Goal: Transaction & Acquisition: Download file/media

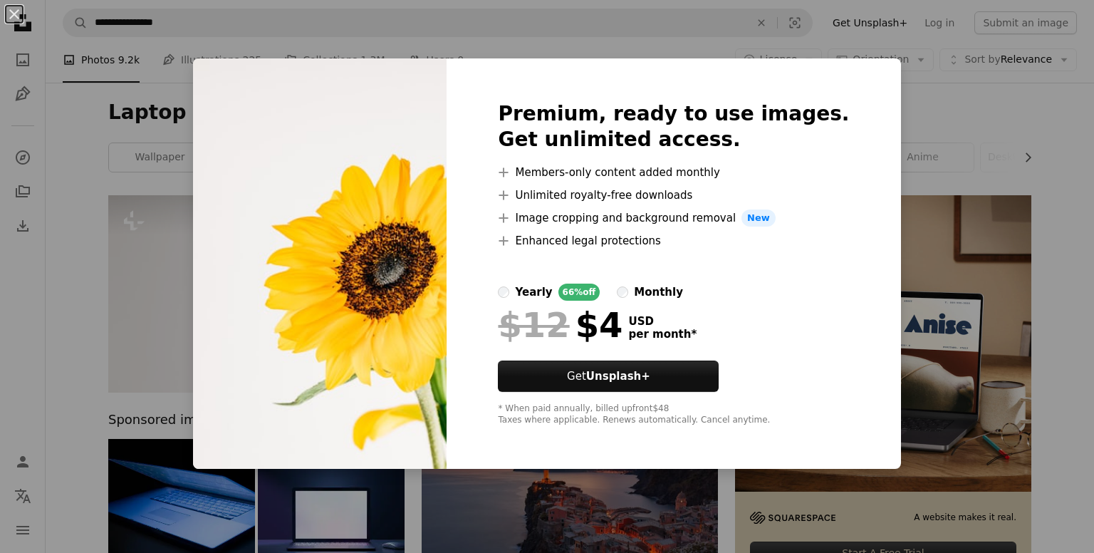
click at [956, 97] on div "An X shape Premium, ready to use images. Get unlimited access. A plus sign Memb…" at bounding box center [547, 276] width 1094 height 553
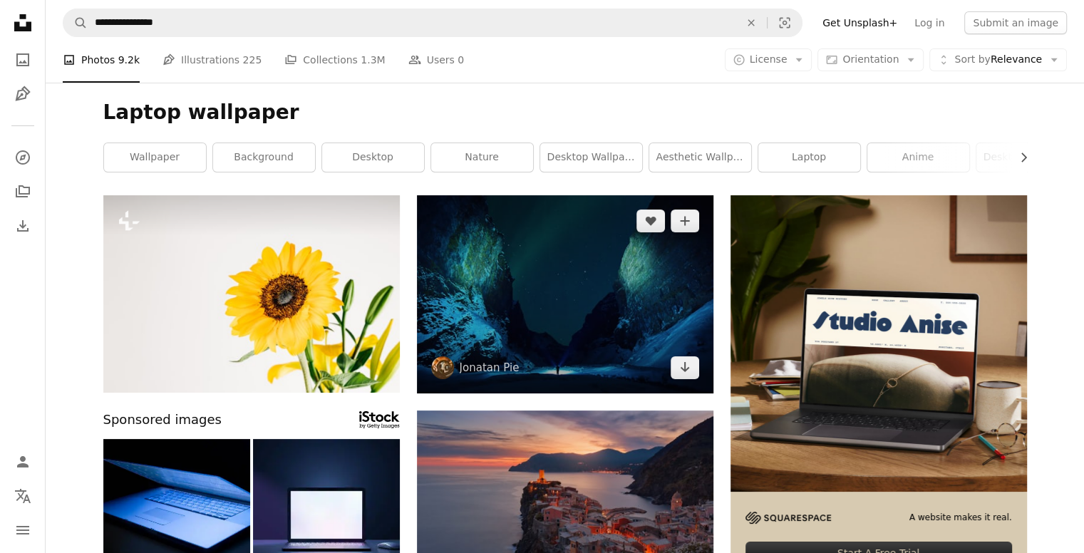
click at [564, 294] on img at bounding box center [565, 294] width 296 height 198
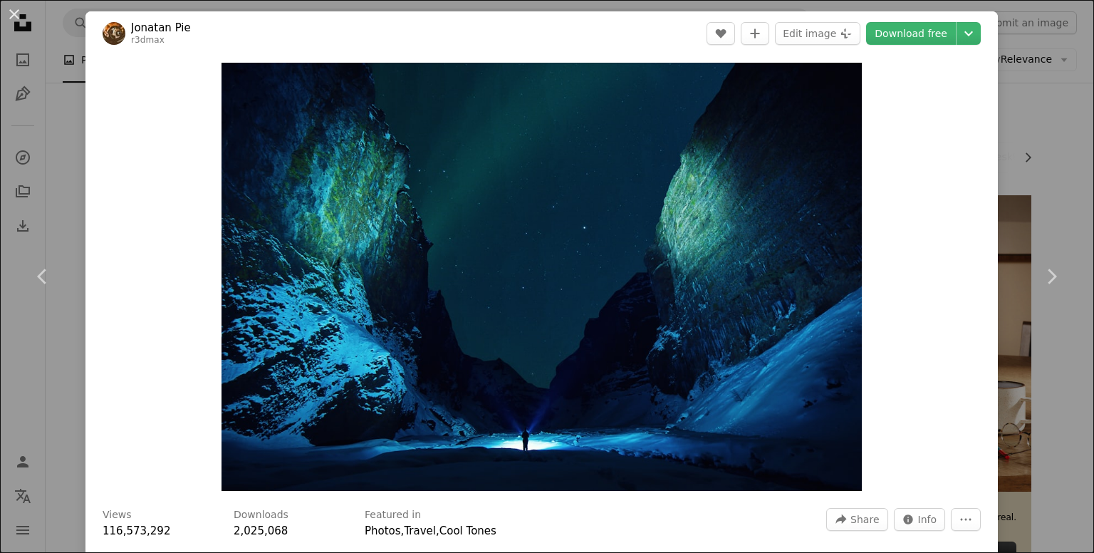
click at [97, 105] on div "Zoom in" at bounding box center [541, 277] width 913 height 442
click at [9, 6] on button "An X shape" at bounding box center [14, 14] width 17 height 17
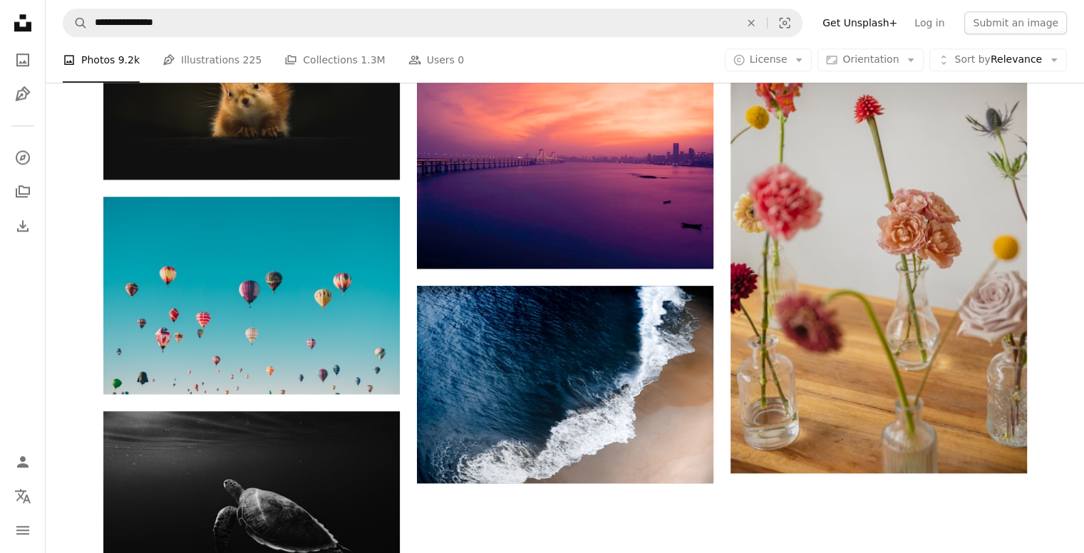
scroll to position [1140, 0]
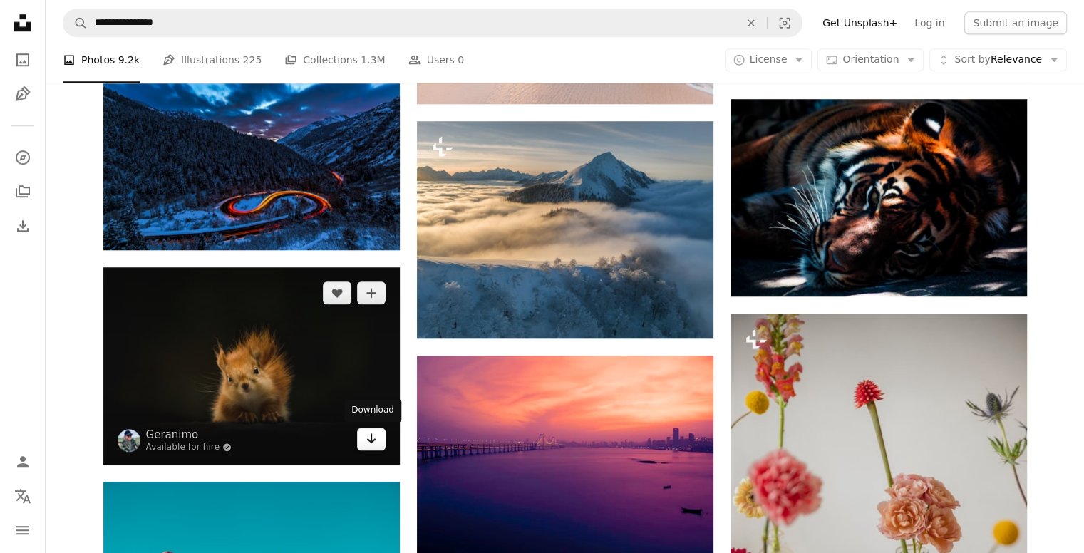
click at [368, 440] on icon "Download" at bounding box center [370, 438] width 9 height 10
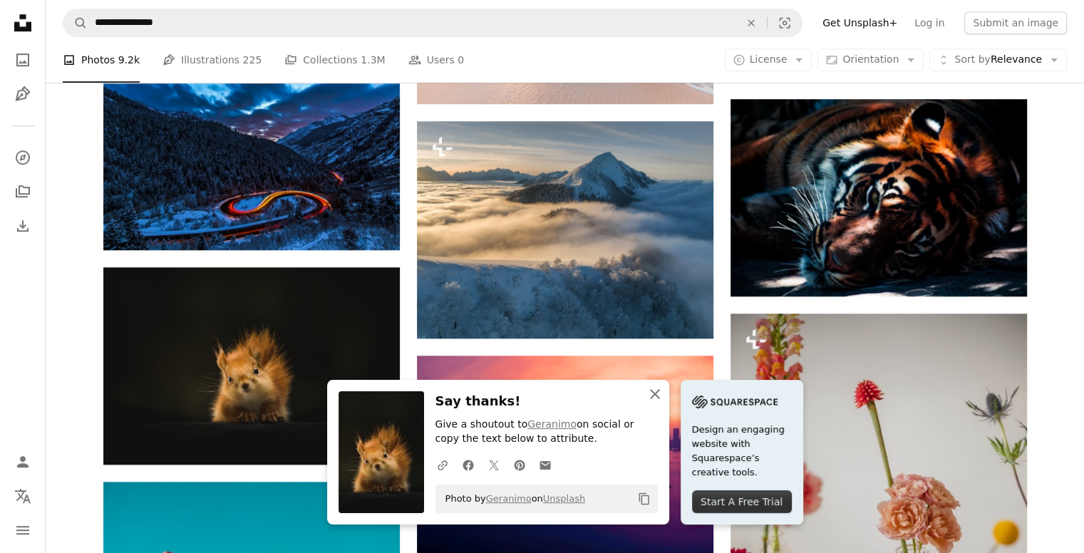
click at [648, 400] on icon "An X shape" at bounding box center [654, 393] width 17 height 17
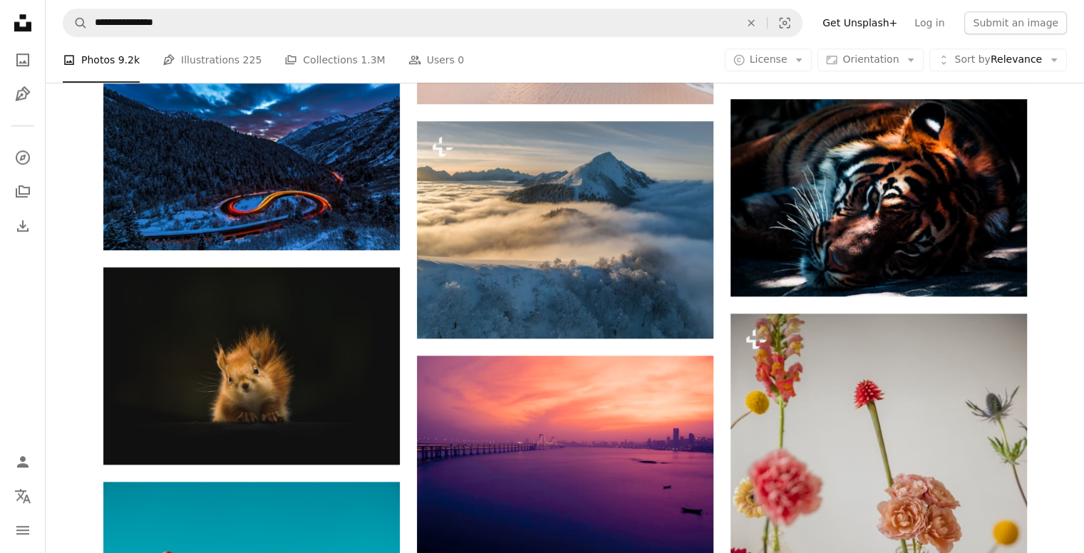
scroll to position [1710, 0]
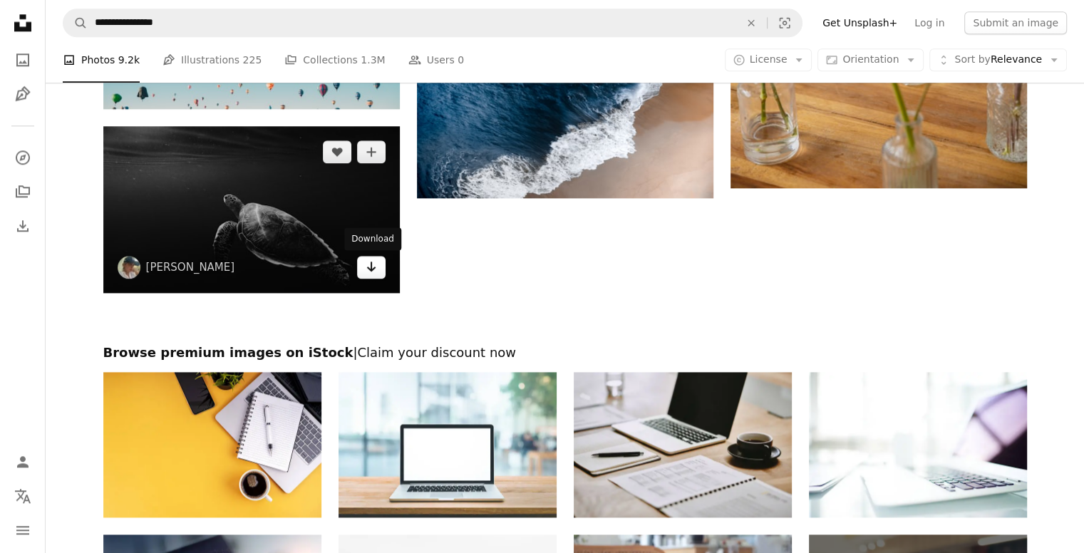
click at [367, 269] on icon "Arrow pointing down" at bounding box center [370, 266] width 11 height 17
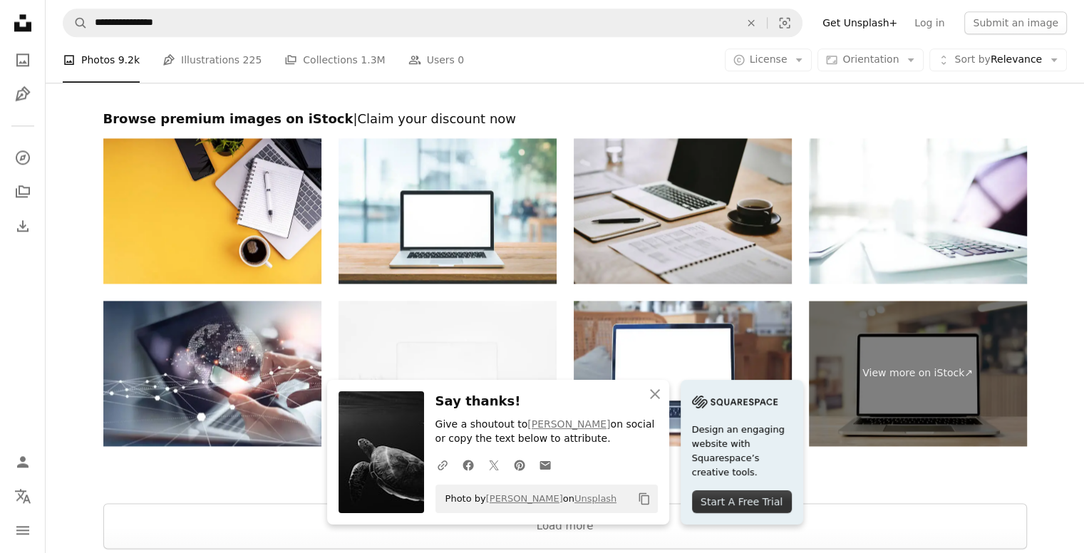
scroll to position [2104, 0]
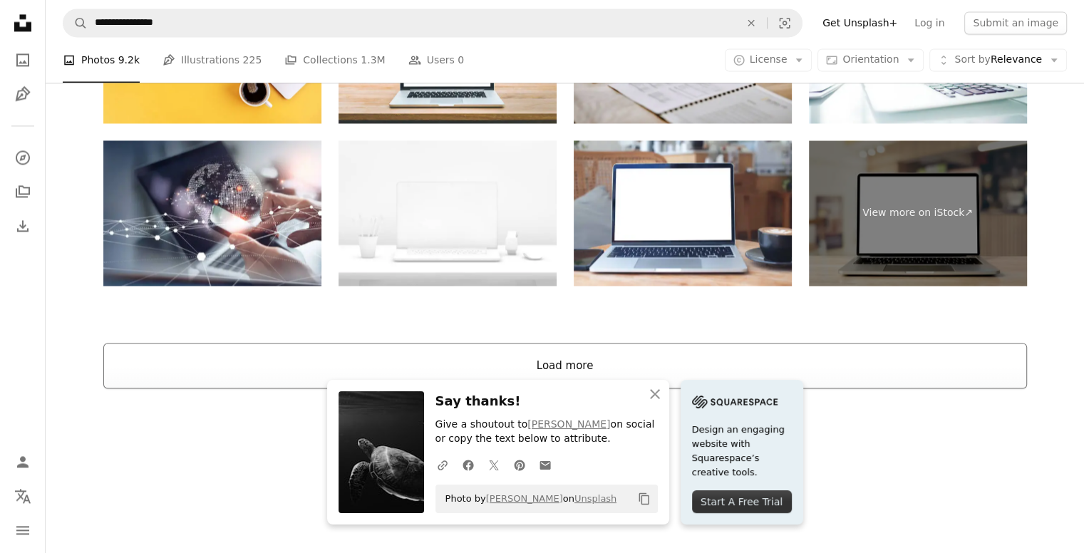
click at [576, 368] on button "Load more" at bounding box center [564, 366] width 923 height 46
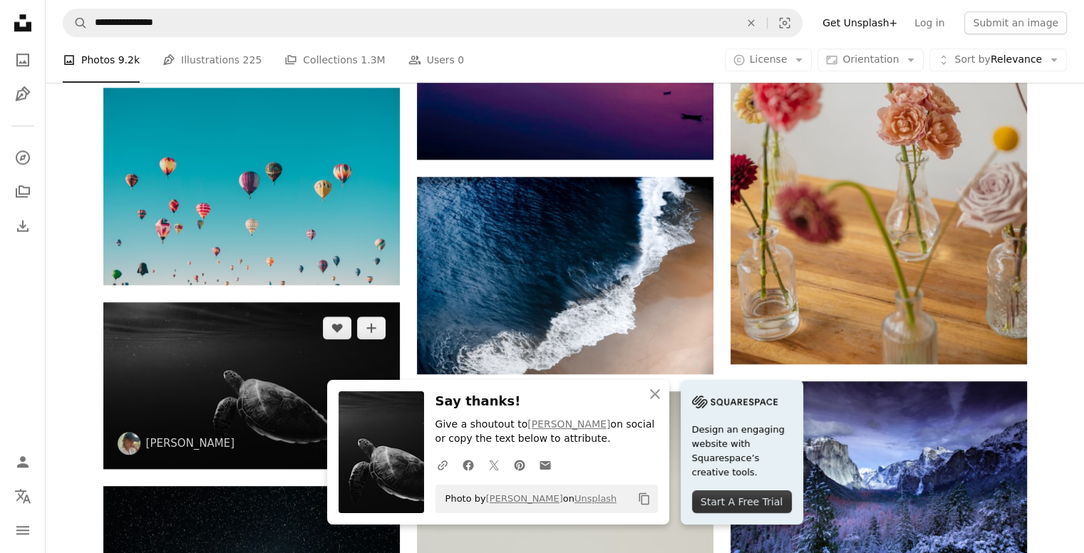
scroll to position [1819, 0]
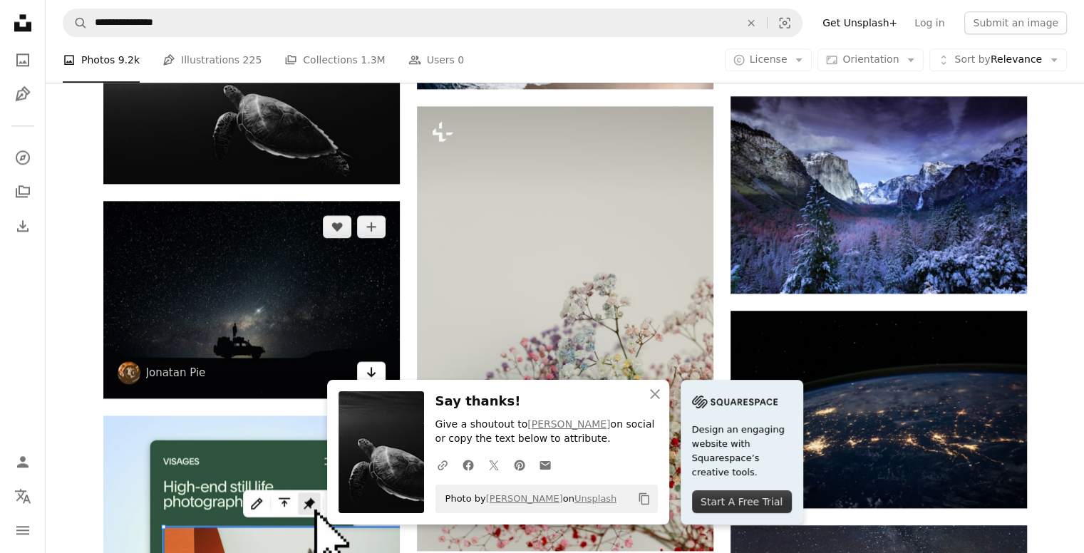
click at [368, 373] on icon "Download" at bounding box center [370, 372] width 9 height 10
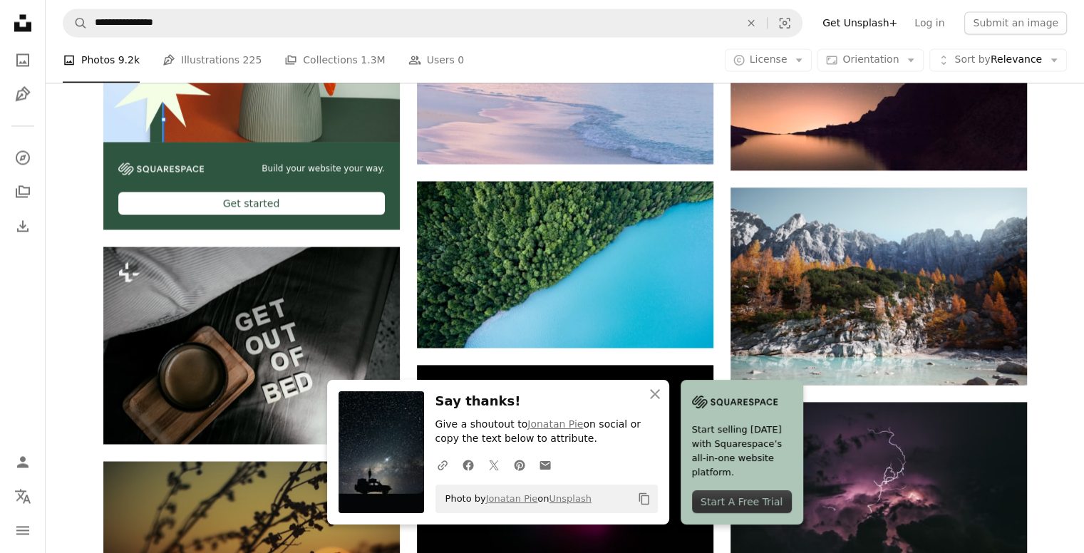
scroll to position [2674, 0]
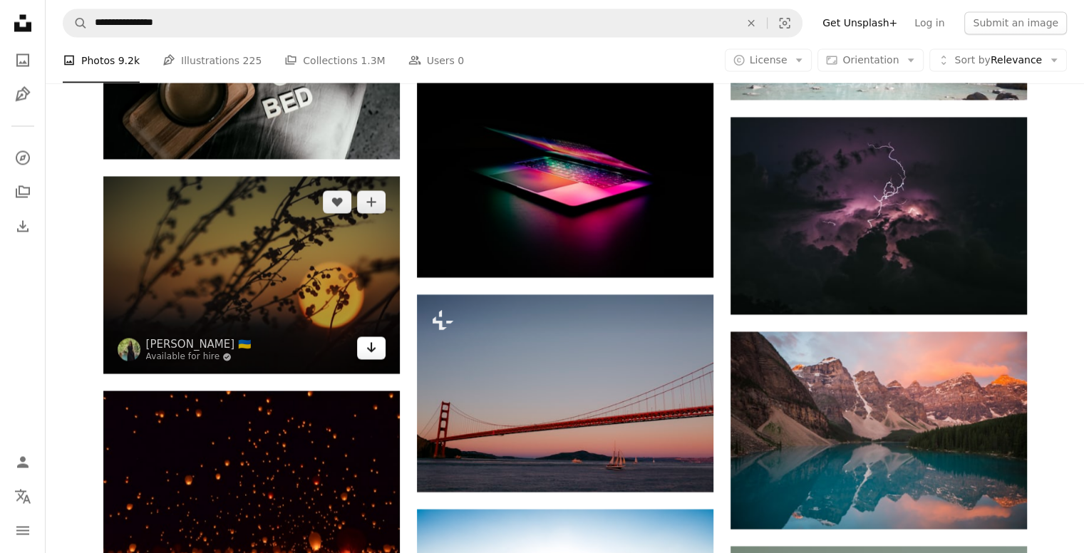
click at [380, 351] on link "Arrow pointing down" at bounding box center [371, 347] width 28 height 23
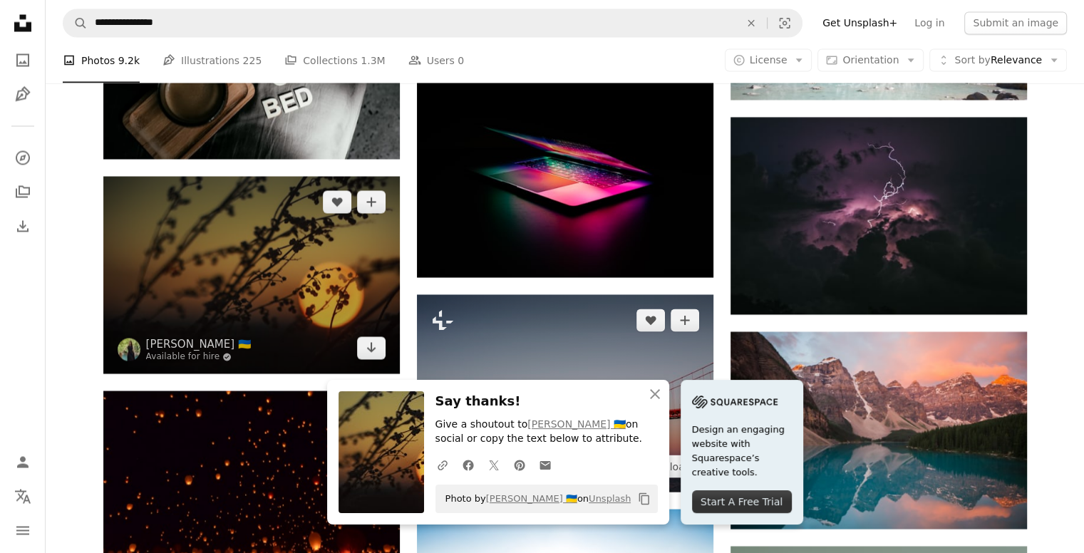
scroll to position [2959, 0]
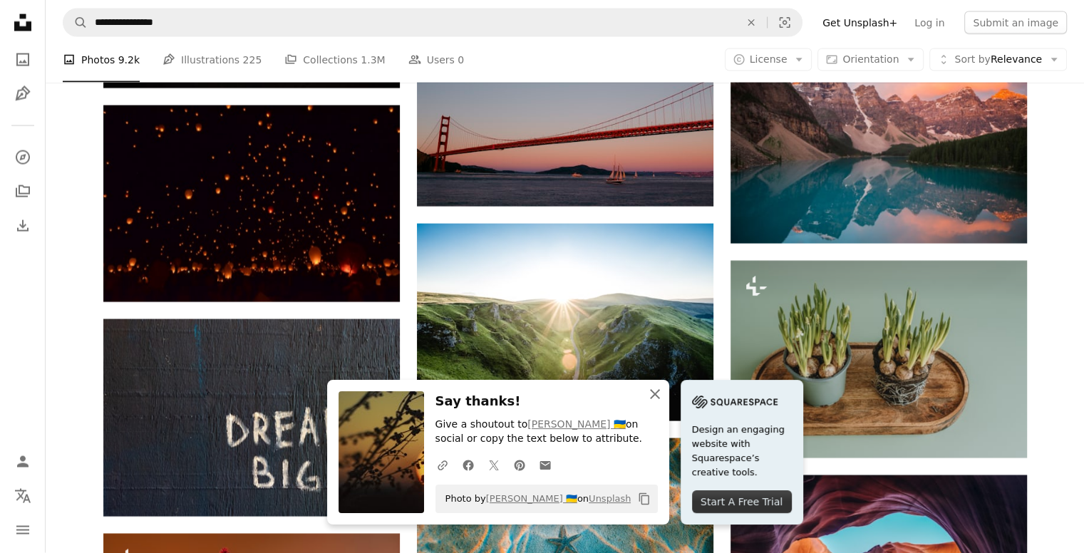
click at [657, 391] on icon "button" at bounding box center [655, 394] width 10 height 10
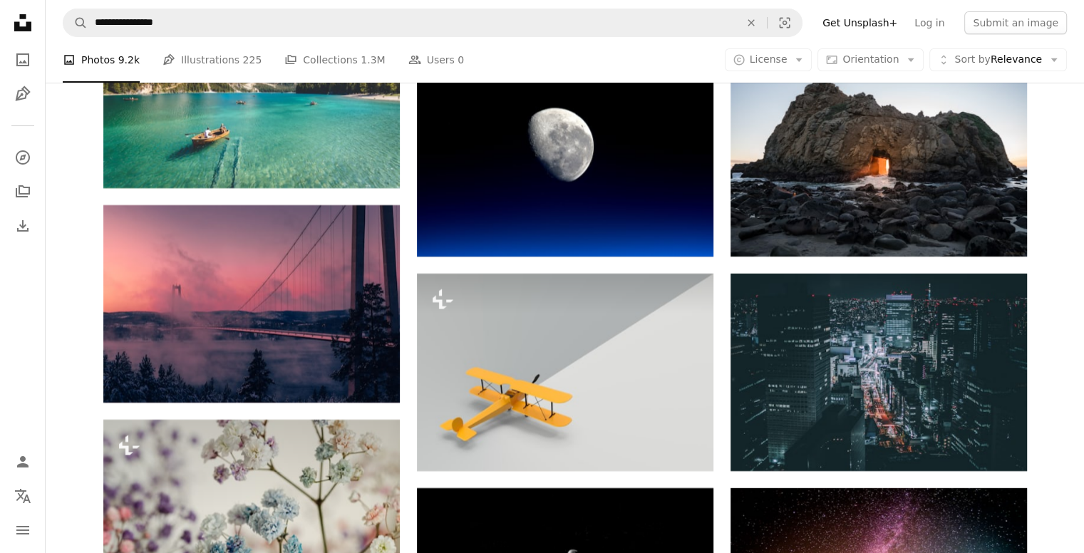
scroll to position [5523, 0]
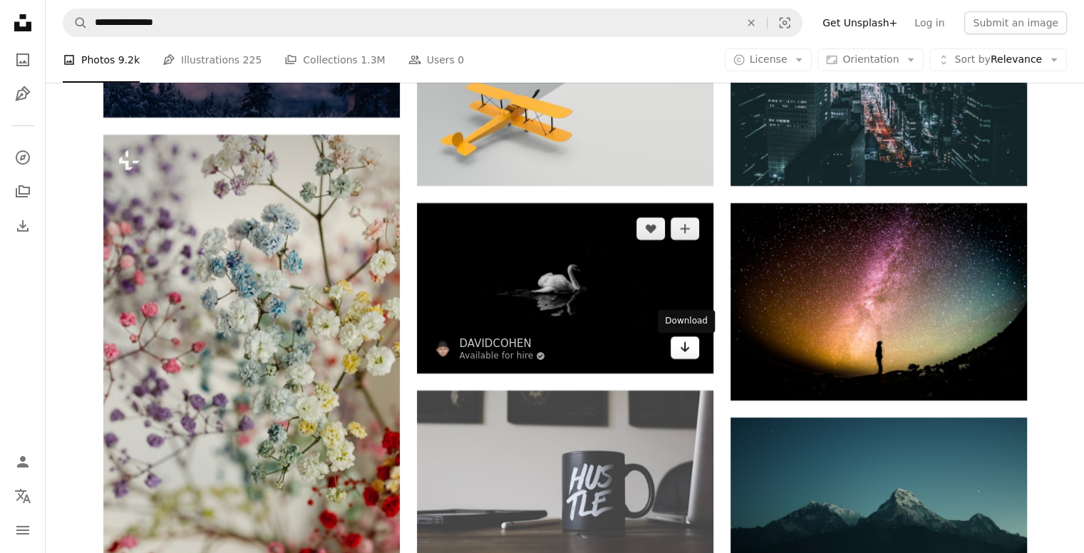
click at [679, 346] on icon "Arrow pointing down" at bounding box center [684, 346] width 11 height 17
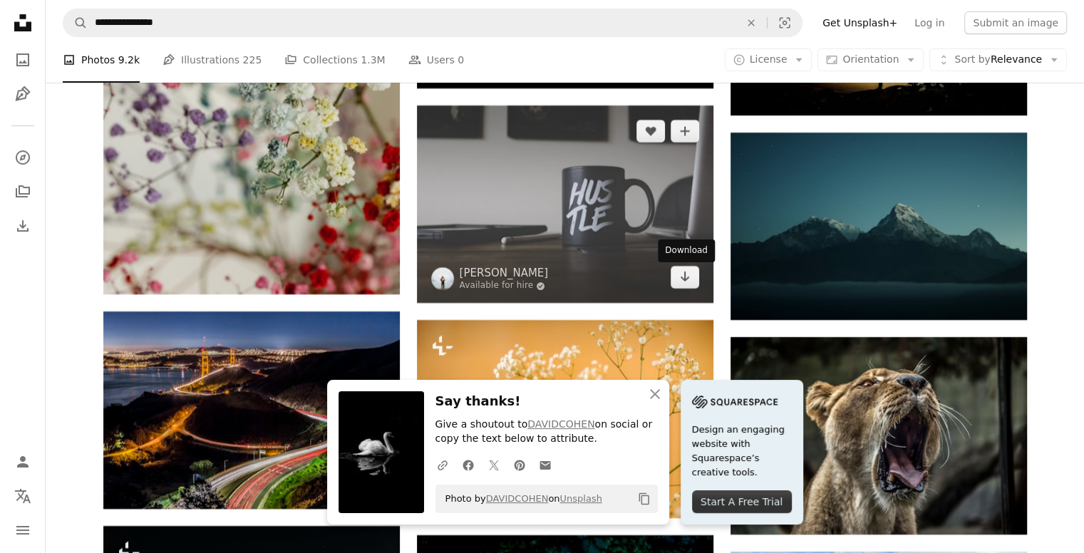
scroll to position [6093, 0]
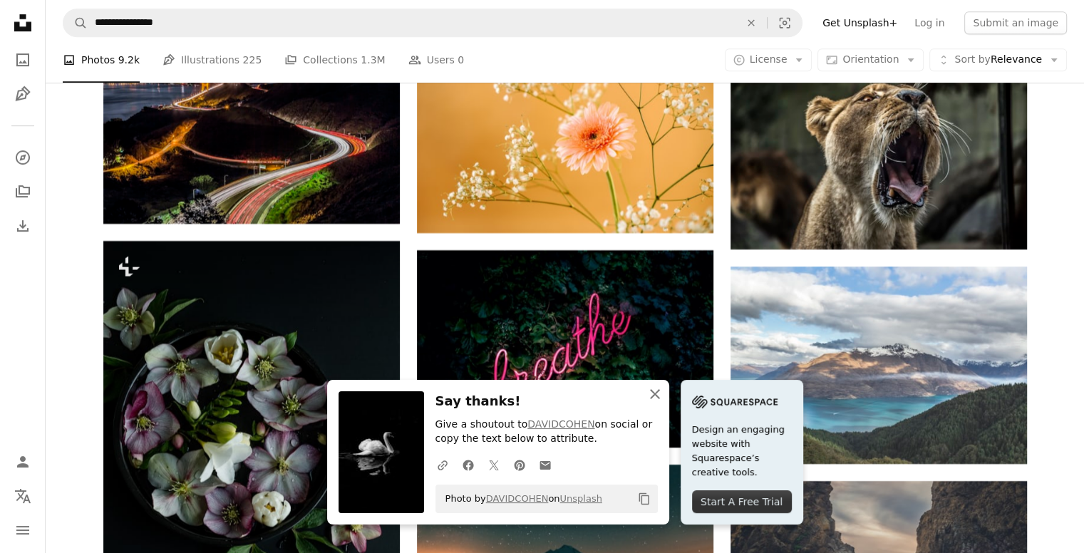
click at [656, 393] on icon "An X shape" at bounding box center [654, 393] width 17 height 17
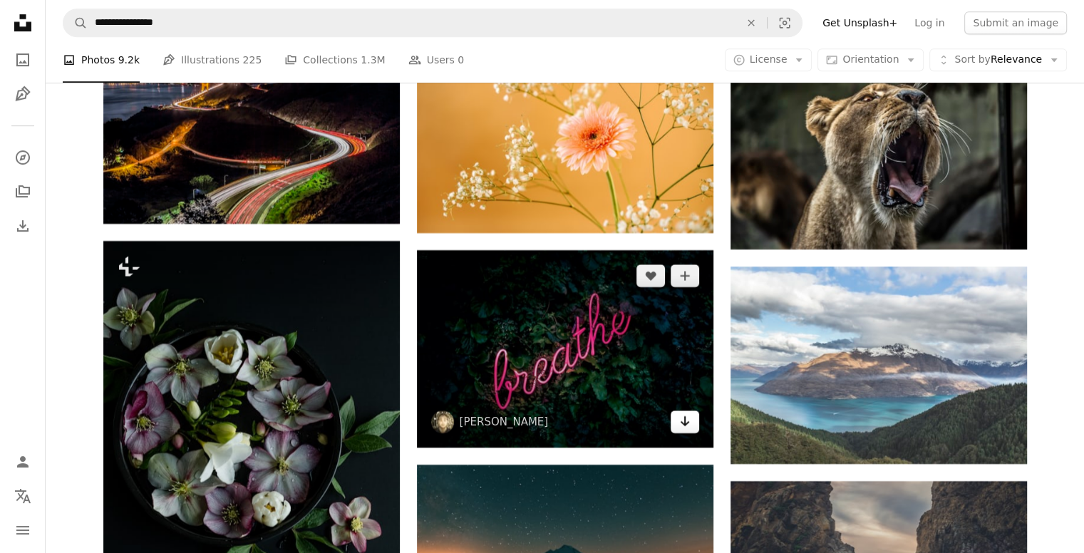
click at [687, 430] on icon "Arrow pointing down" at bounding box center [684, 420] width 11 height 17
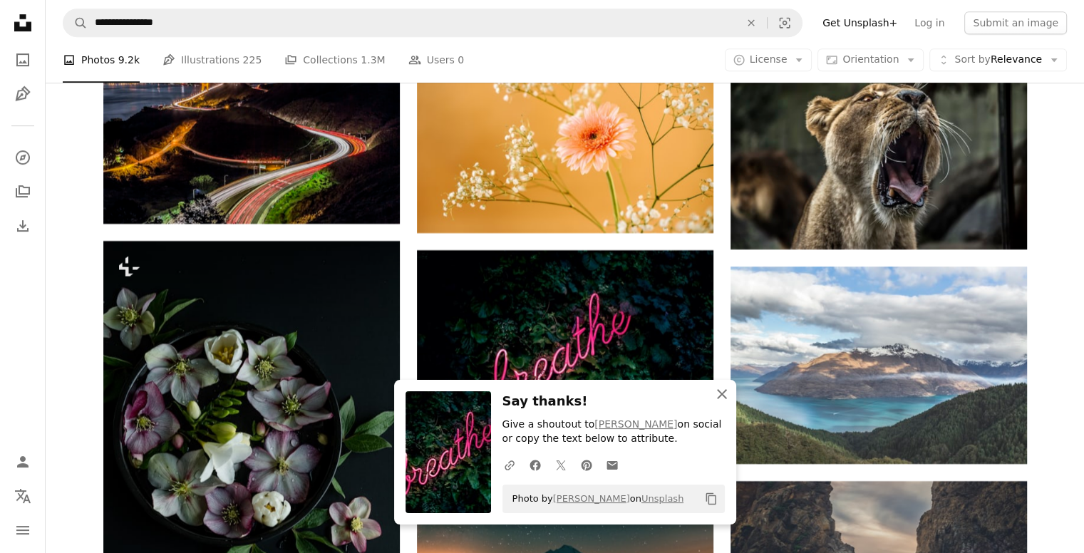
click at [713, 397] on icon "An X shape" at bounding box center [721, 393] width 17 height 17
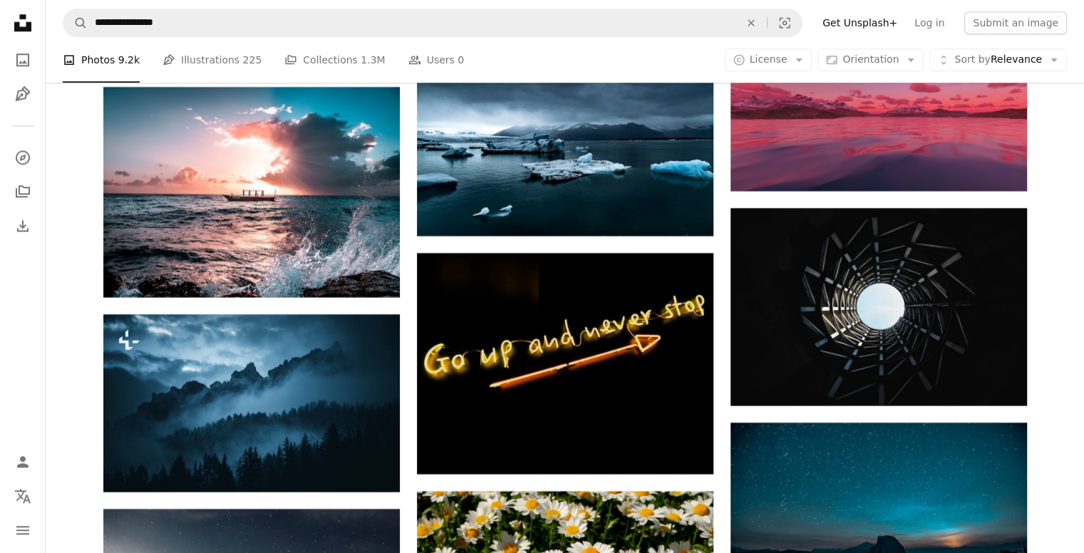
scroll to position [7233, 0]
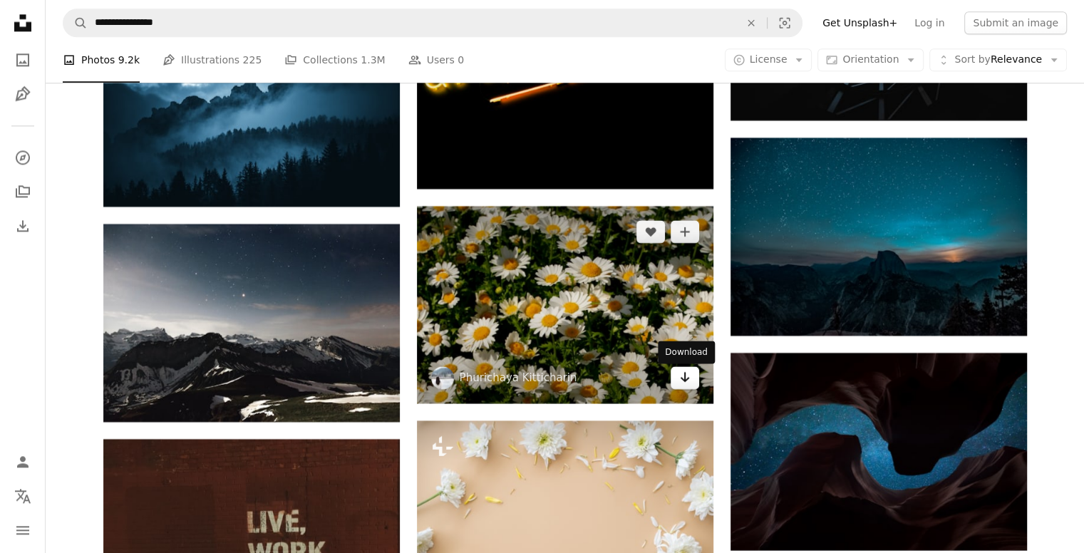
click at [679, 382] on icon "Arrow pointing down" at bounding box center [684, 376] width 11 height 17
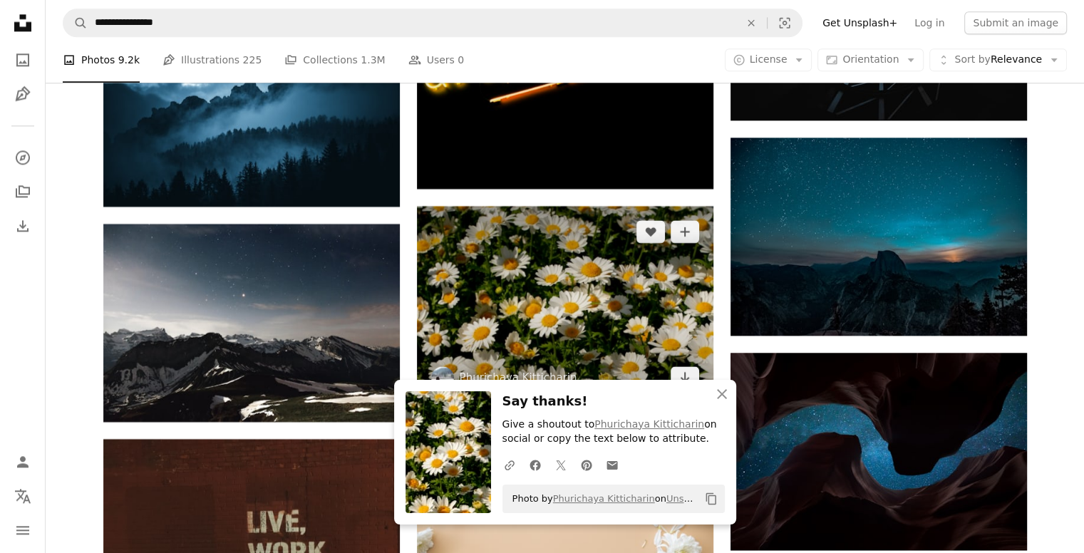
scroll to position [7518, 0]
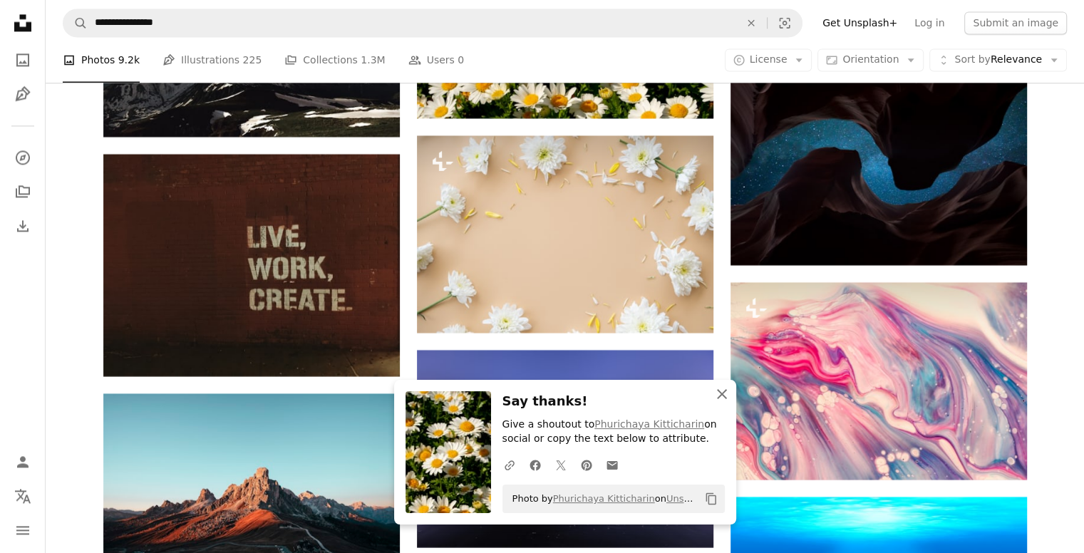
click at [721, 394] on icon "button" at bounding box center [722, 394] width 10 height 10
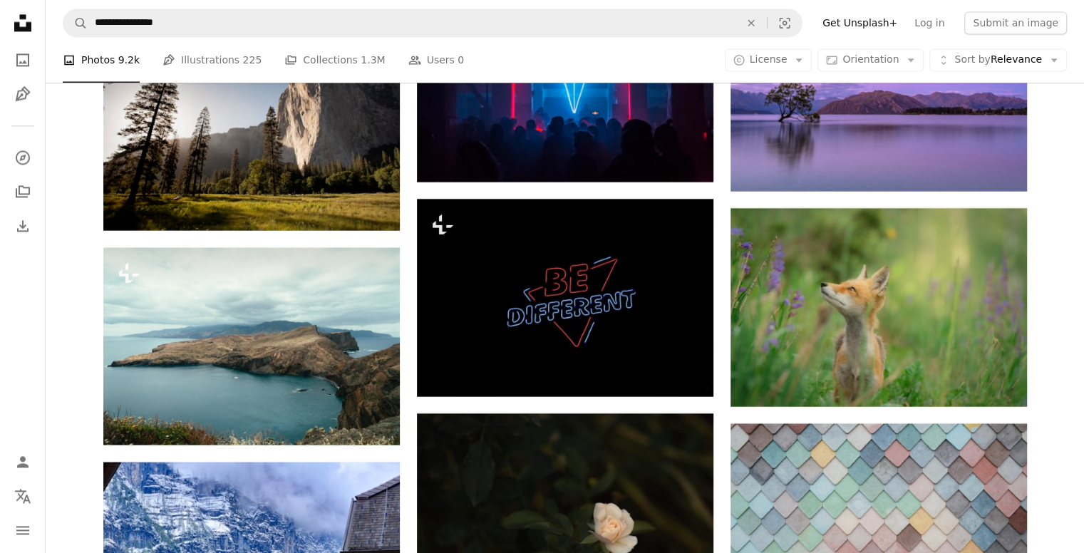
scroll to position [13218, 0]
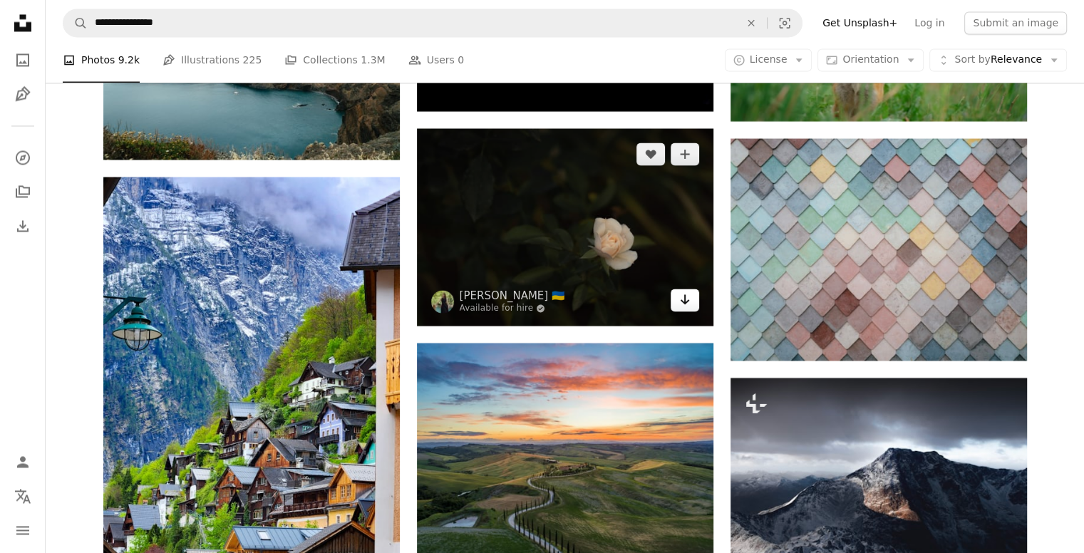
click at [671, 308] on link "Arrow pointing down" at bounding box center [684, 300] width 28 height 23
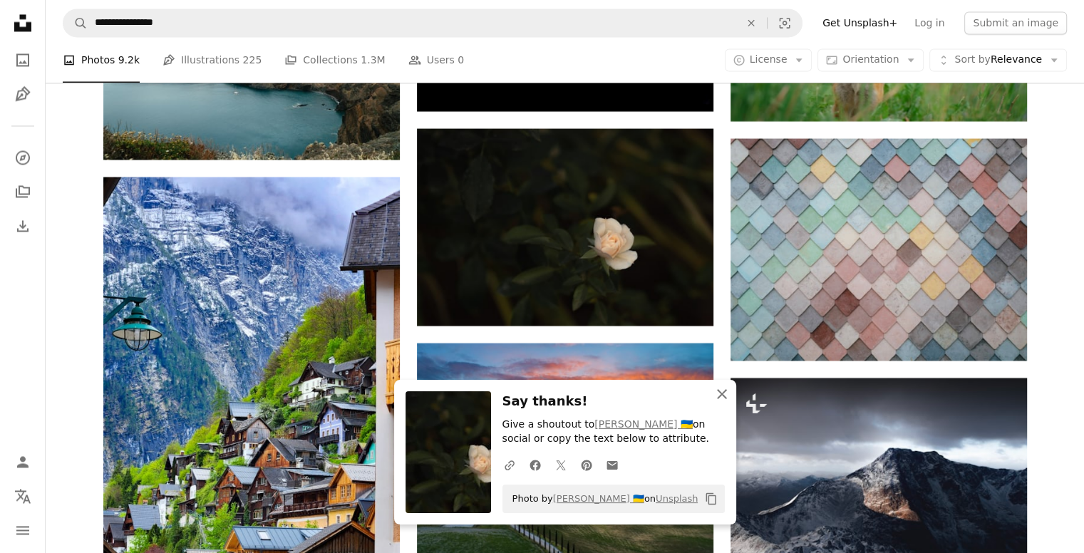
click at [713, 395] on icon "An X shape" at bounding box center [721, 393] width 17 height 17
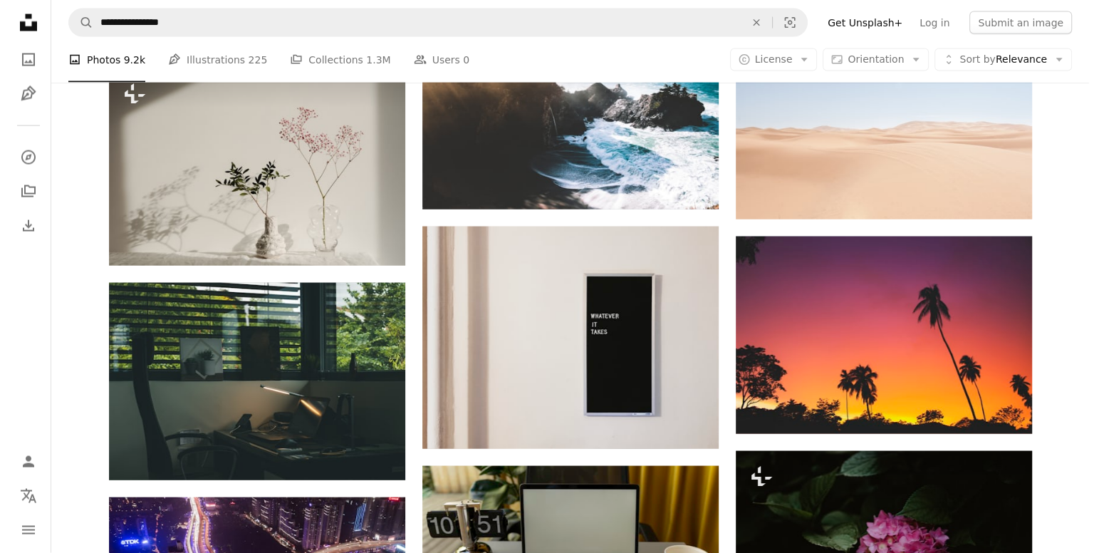
scroll to position [14073, 0]
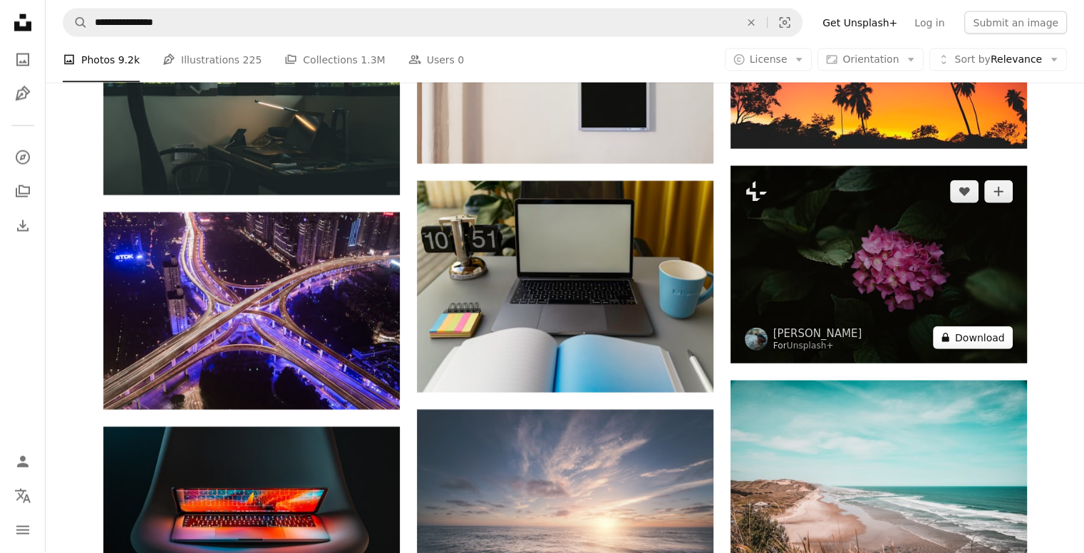
click at [972, 343] on button "A lock Download" at bounding box center [973, 337] width 80 height 23
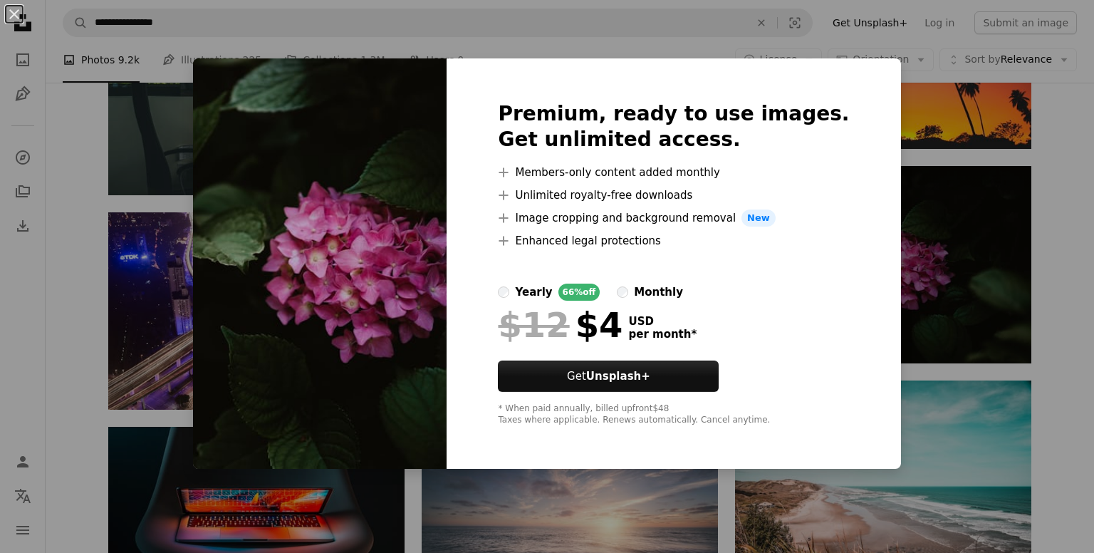
drag, startPoint x: 969, startPoint y: 130, endPoint x: 695, endPoint y: 290, distance: 316.7
click at [970, 132] on div "An X shape Premium, ready to use images. Get unlimited access. A plus sign Memb…" at bounding box center [547, 276] width 1094 height 553
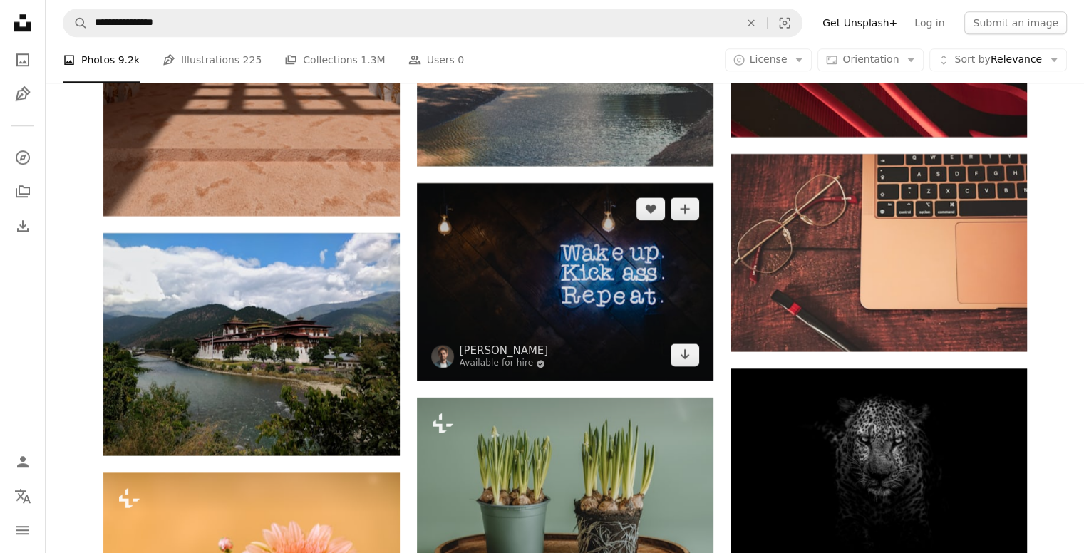
scroll to position [23192, 0]
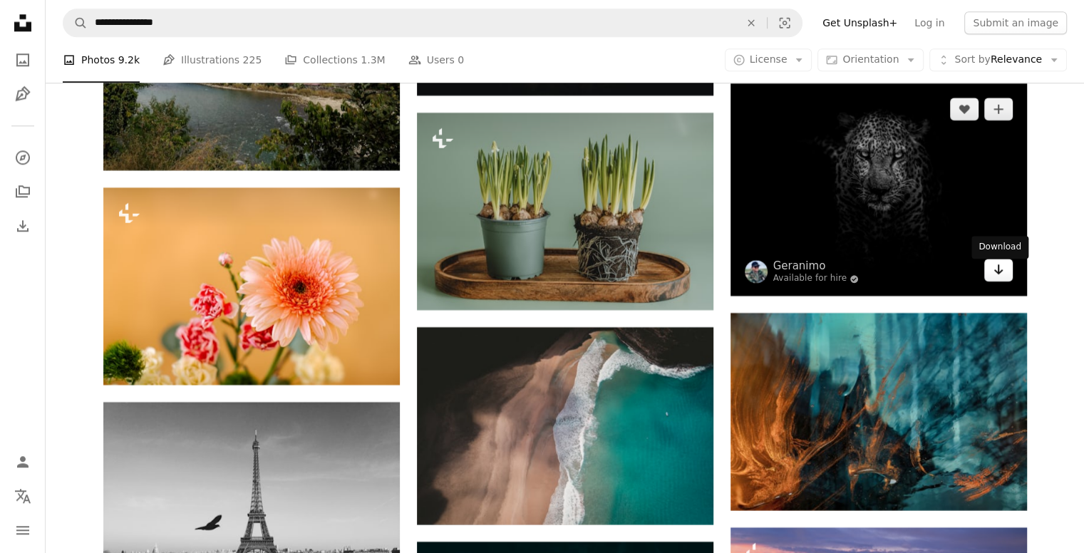
click at [995, 264] on link "Arrow pointing down" at bounding box center [998, 270] width 28 height 23
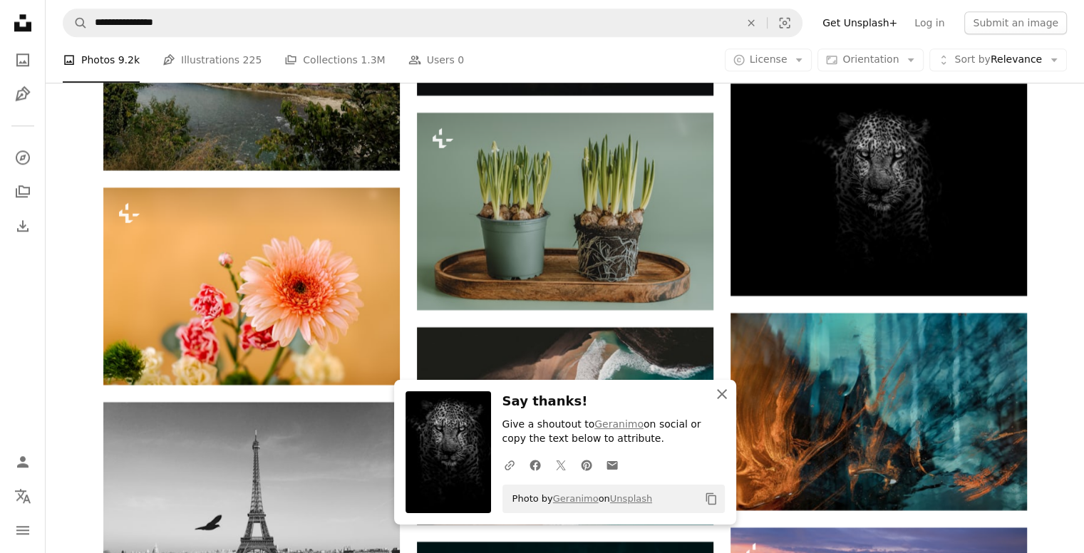
click at [721, 398] on icon "An X shape" at bounding box center [721, 393] width 17 height 17
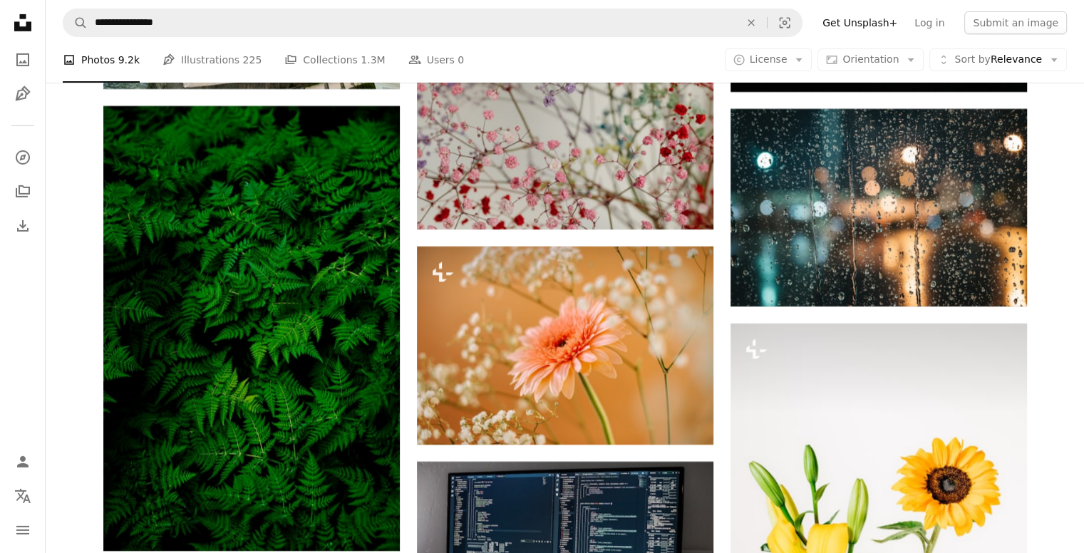
scroll to position [26611, 0]
